Goal: Transaction & Acquisition: Purchase product/service

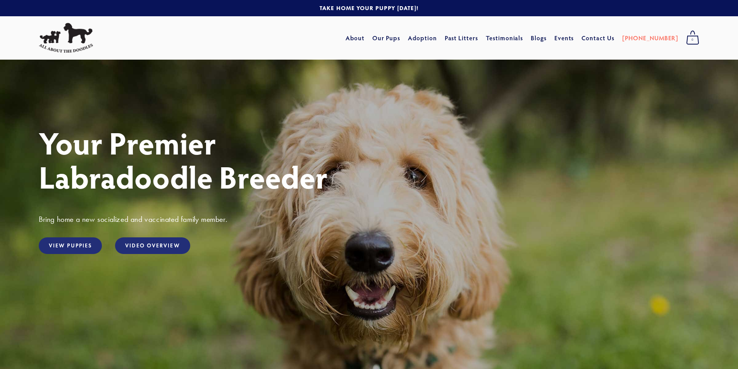
scroll to position [78, 0]
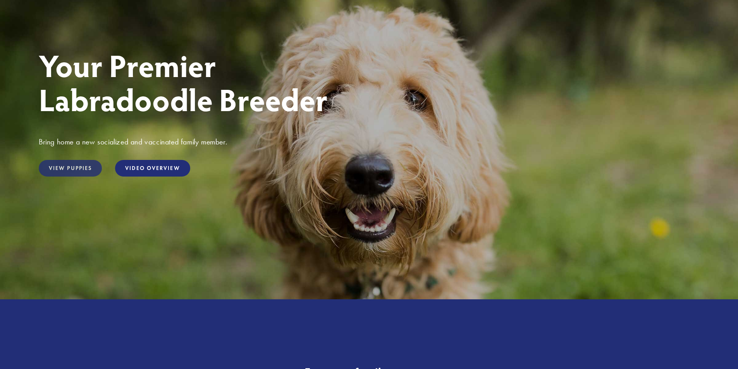
click at [73, 166] on link "View Puppies" at bounding box center [70, 168] width 63 height 17
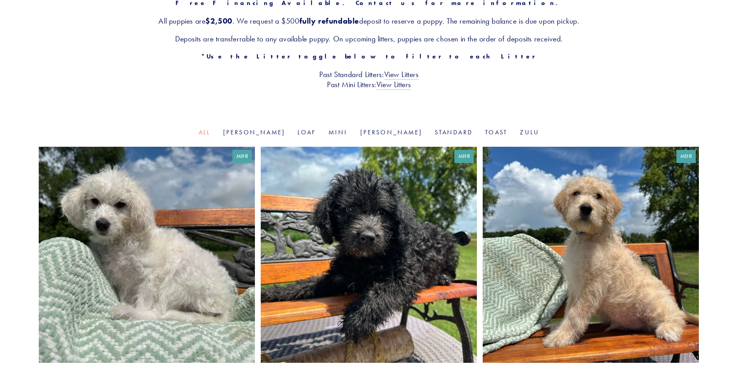
scroll to position [39, 0]
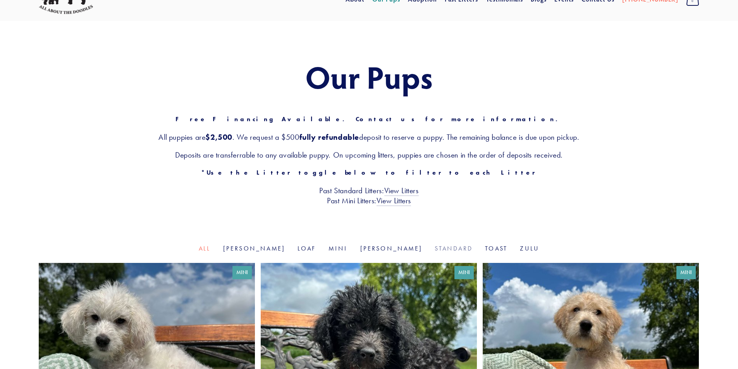
click at [435, 246] on link "Standard" at bounding box center [454, 248] width 38 height 7
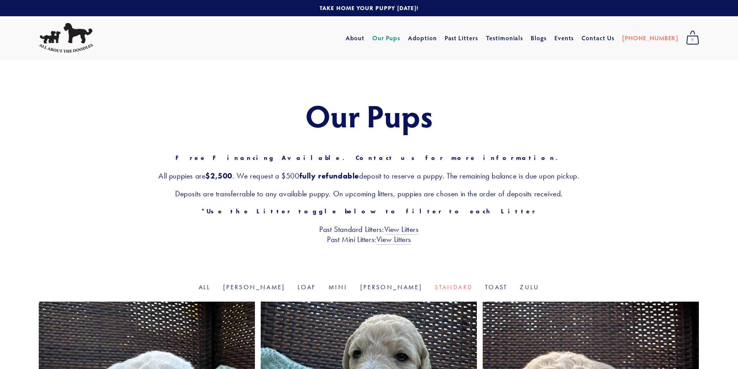
scroll to position [78, 0]
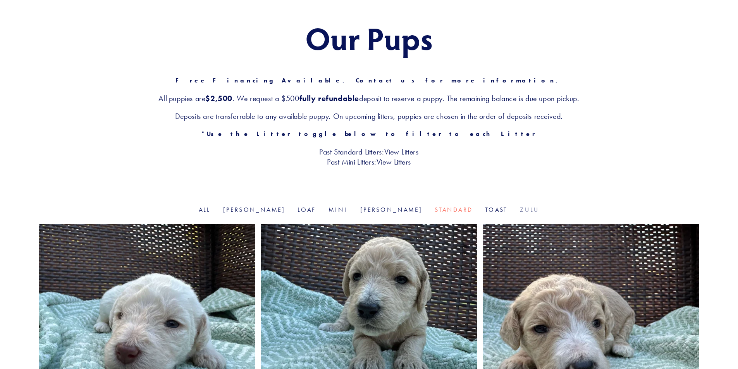
click at [520, 211] on link "Zulu" at bounding box center [529, 209] width 19 height 7
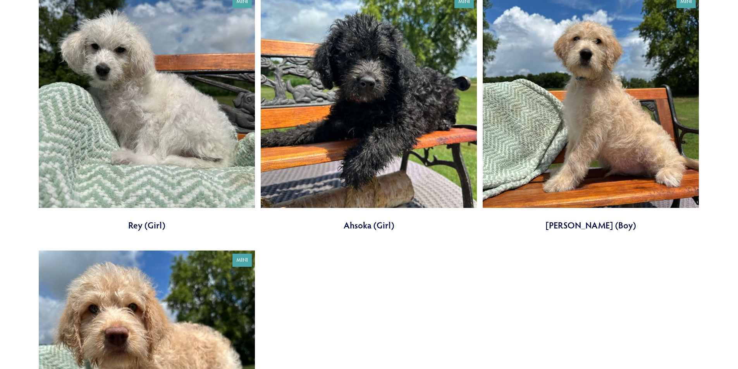
scroll to position [116, 0]
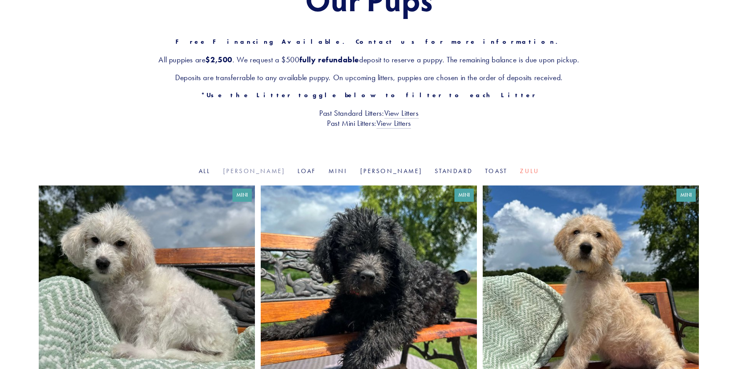
click at [275, 171] on link "[PERSON_NAME]" at bounding box center [254, 170] width 62 height 7
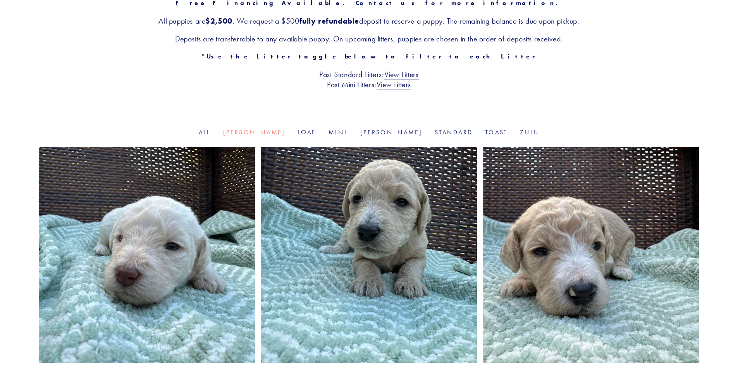
scroll to position [78, 0]
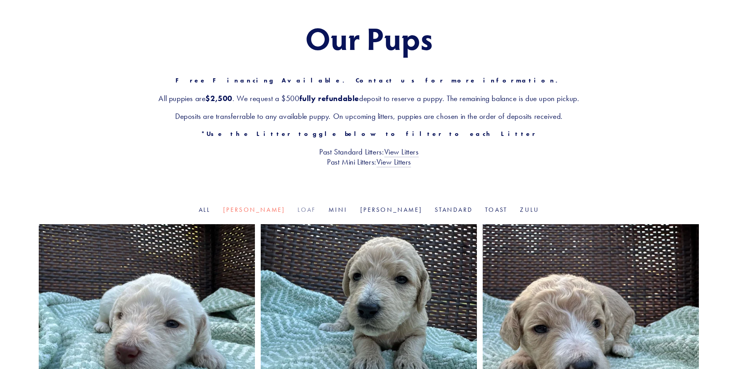
click at [308, 210] on link "Loaf" at bounding box center [307, 209] width 19 height 7
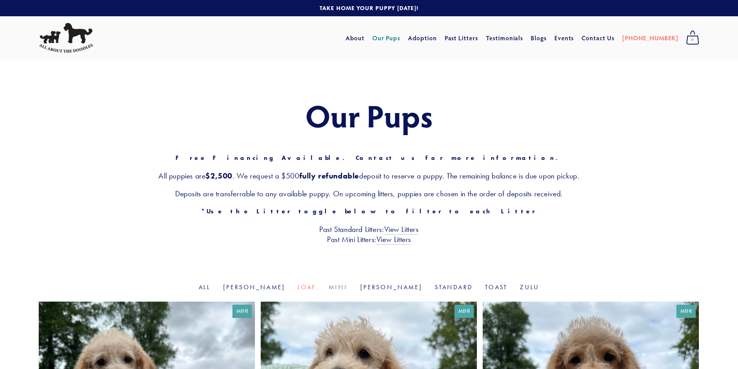
click at [344, 289] on link "Mini" at bounding box center [338, 287] width 19 height 7
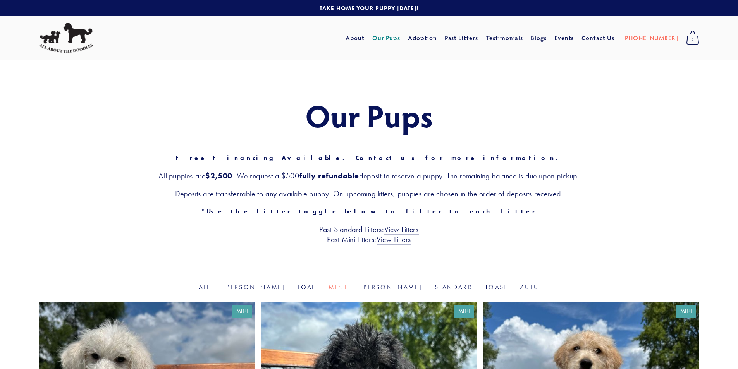
scroll to position [116, 0]
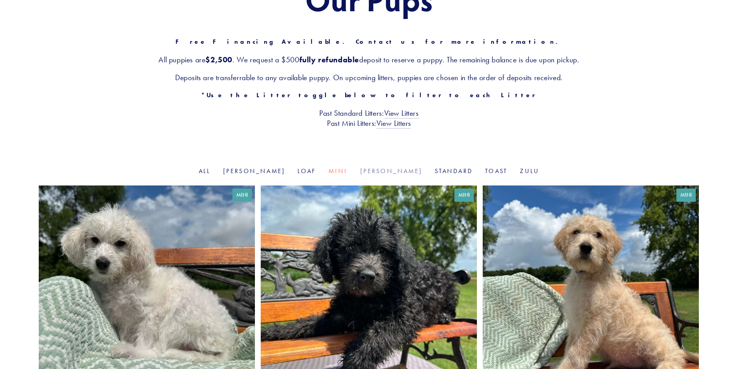
click at [376, 168] on link "[PERSON_NAME]" at bounding box center [391, 170] width 62 height 7
